Goal: Transaction & Acquisition: Purchase product/service

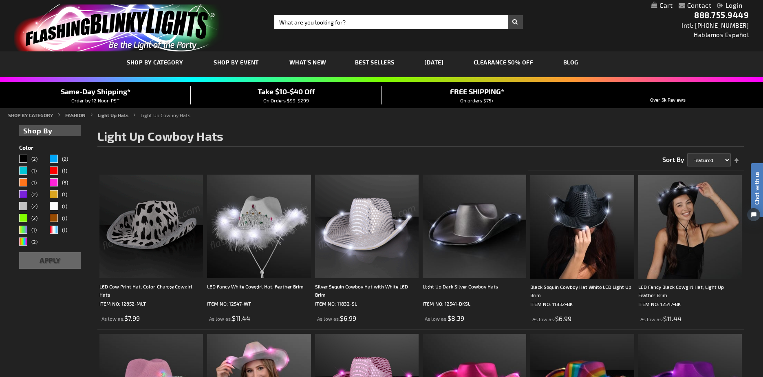
click at [524, 130] on div "Close dialog Get 10% Off Subscribe and save today Unlock Offer Submit" at bounding box center [381, 188] width 763 height 377
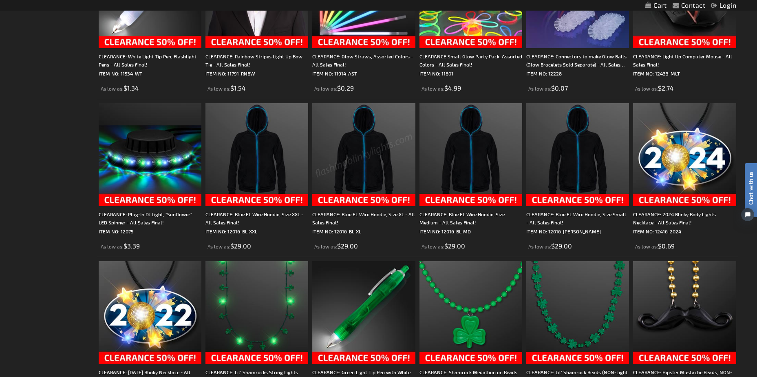
scroll to position [1060, 0]
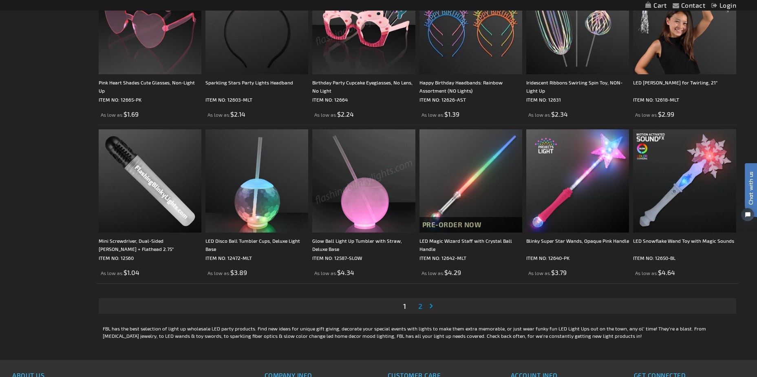
scroll to position [1468, 0]
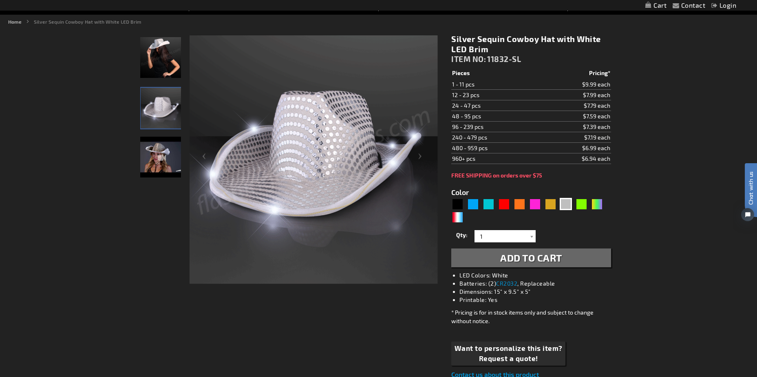
scroll to position [122, 0]
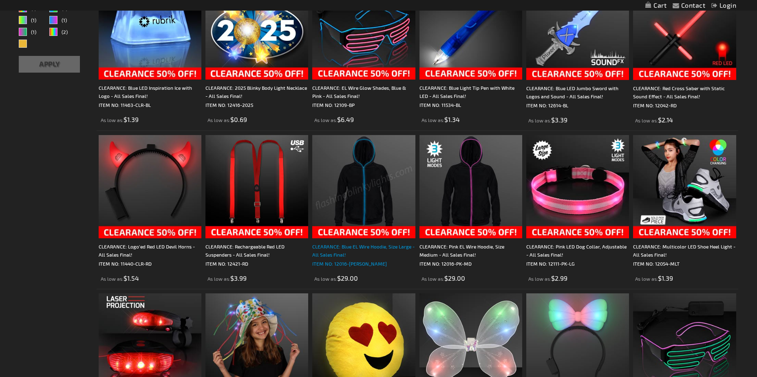
scroll to position [326, 0]
